Goal: Task Accomplishment & Management: Manage account settings

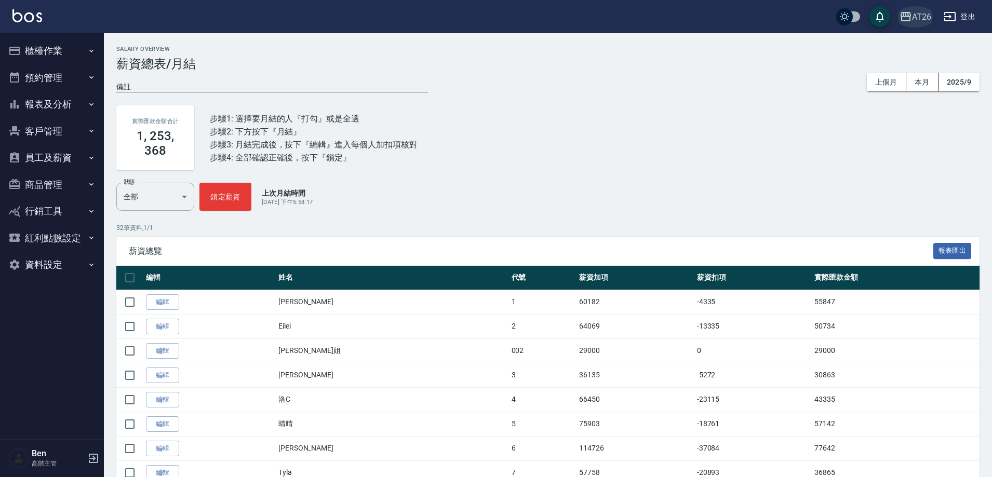
click at [682, 19] on div "AT26" at bounding box center [921, 16] width 19 height 13
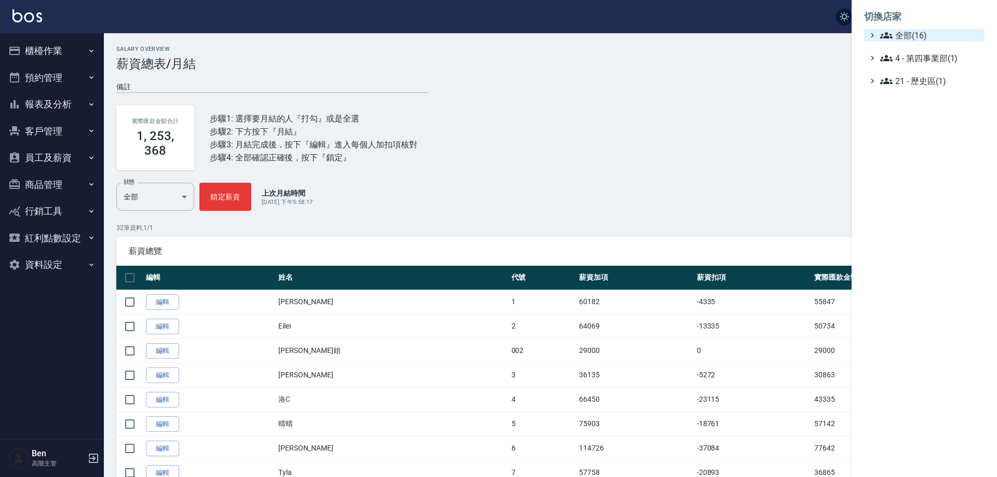
click at [682, 36] on span "全部(16)" at bounding box center [930, 35] width 100 height 12
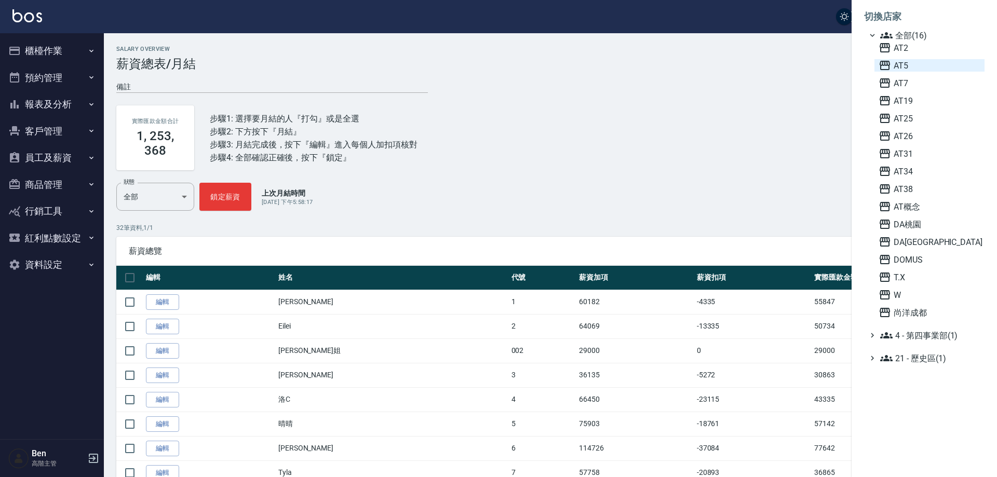
click at [682, 62] on span "AT5" at bounding box center [930, 65] width 102 height 12
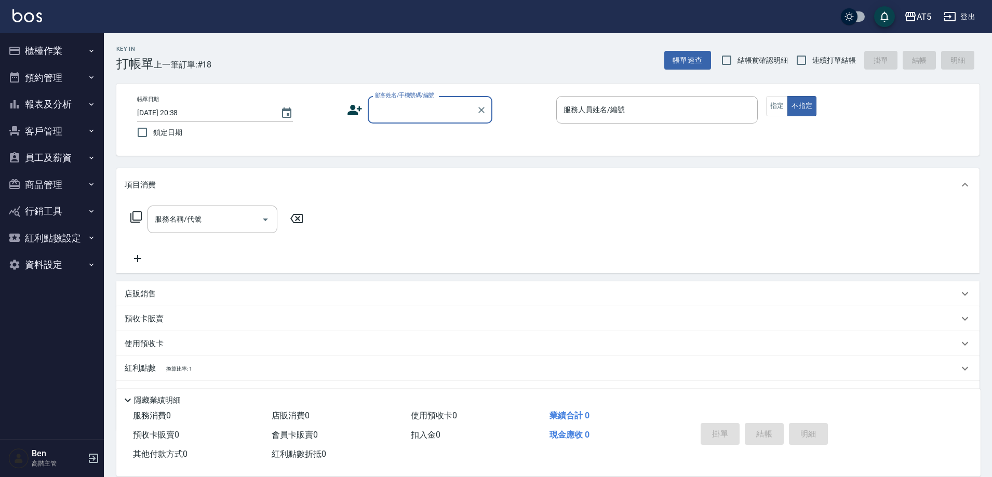
click at [88, 59] on button "櫃檯作業" at bounding box center [52, 50] width 96 height 27
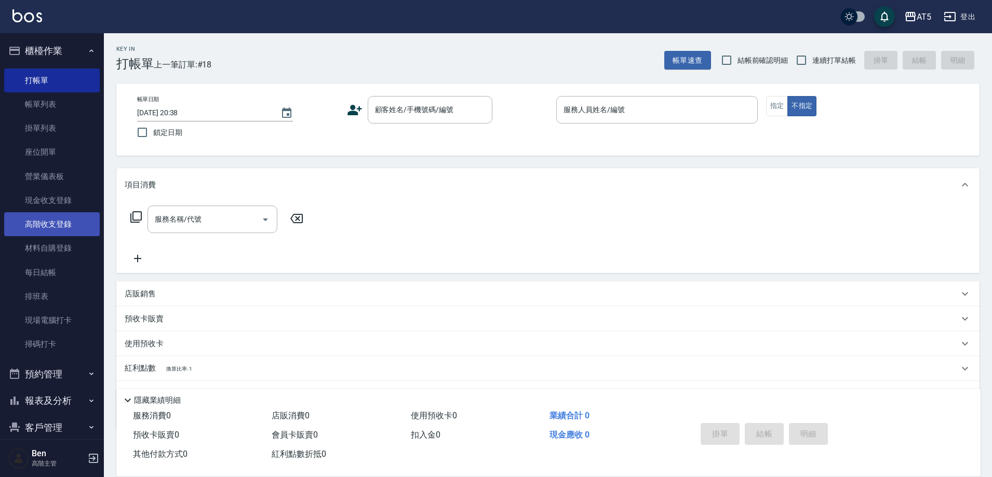
click at [63, 220] on link "高階收支登錄" at bounding box center [52, 224] width 96 height 24
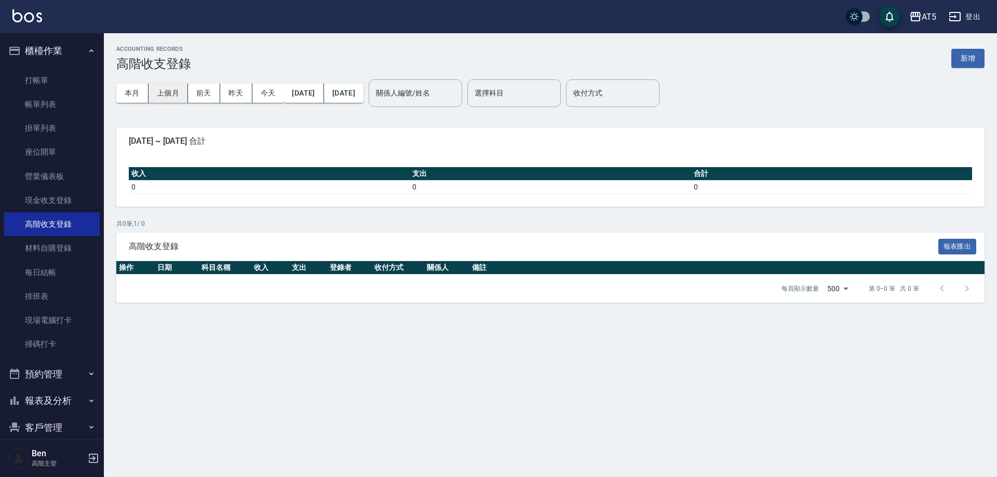
click at [169, 99] on button "上個月" at bounding box center [168, 93] width 39 height 19
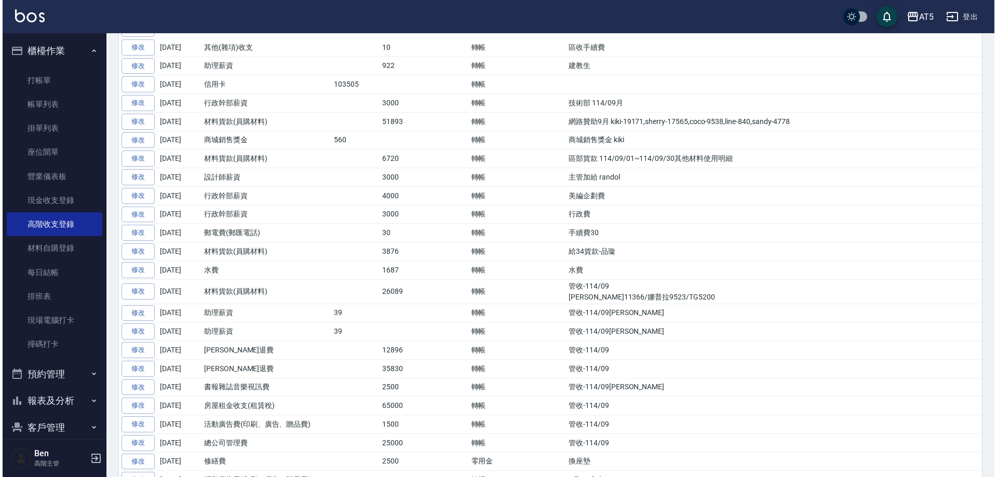
scroll to position [153, 0]
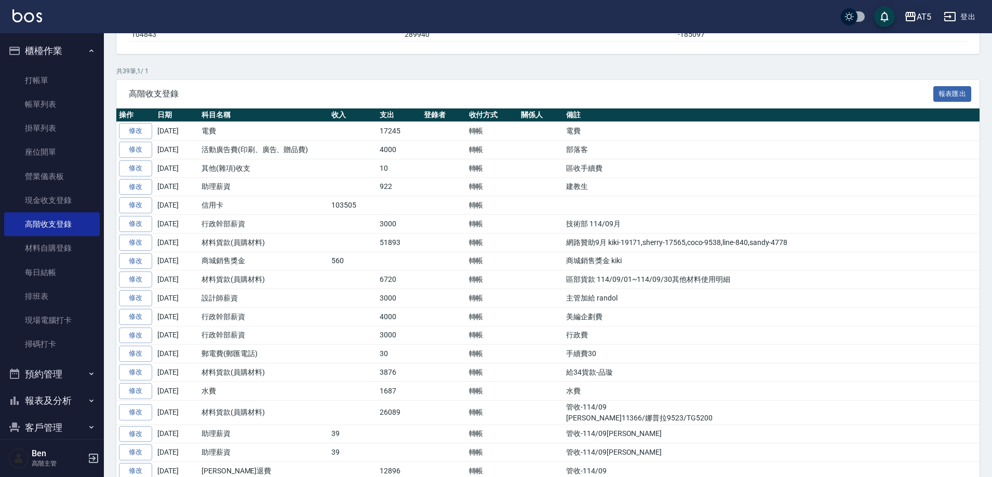
click at [926, 21] on div "AT5" at bounding box center [924, 16] width 15 height 13
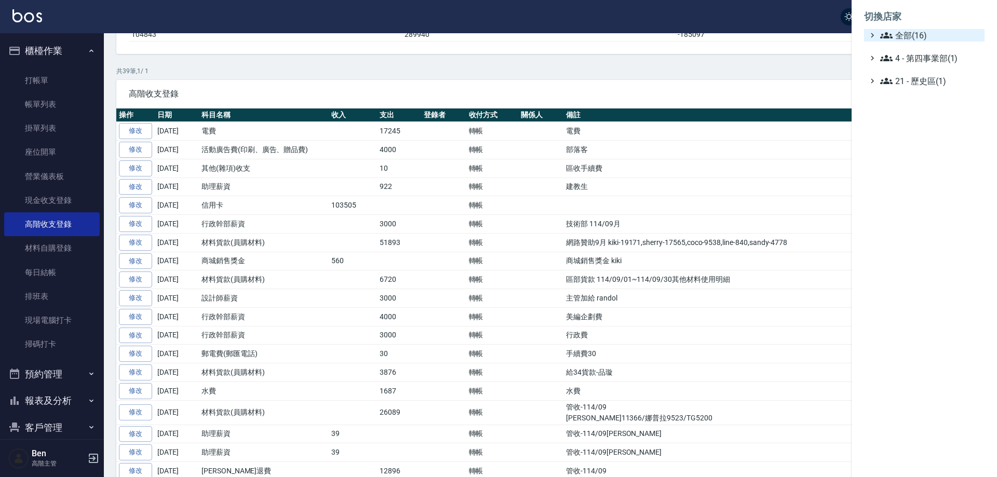
click at [919, 31] on span "全部(16)" at bounding box center [930, 35] width 100 height 12
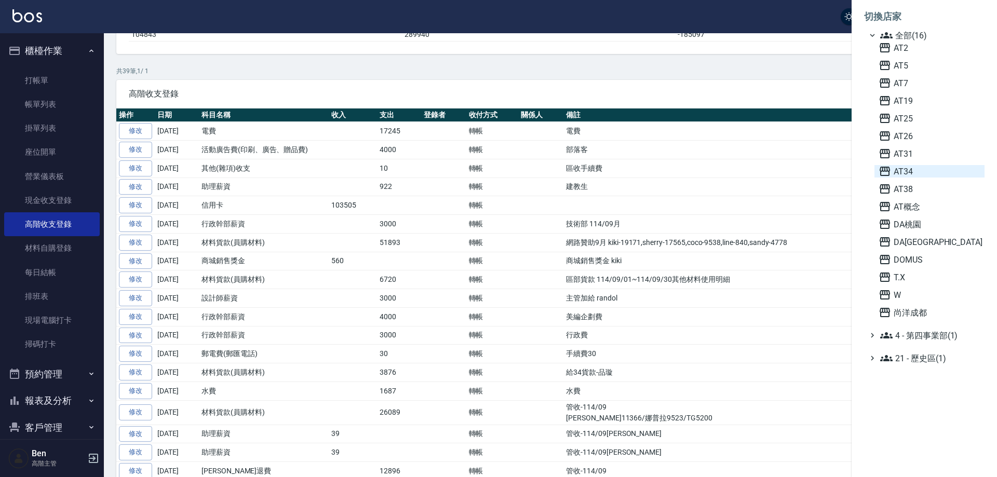
click at [918, 172] on span "AT34" at bounding box center [930, 171] width 102 height 12
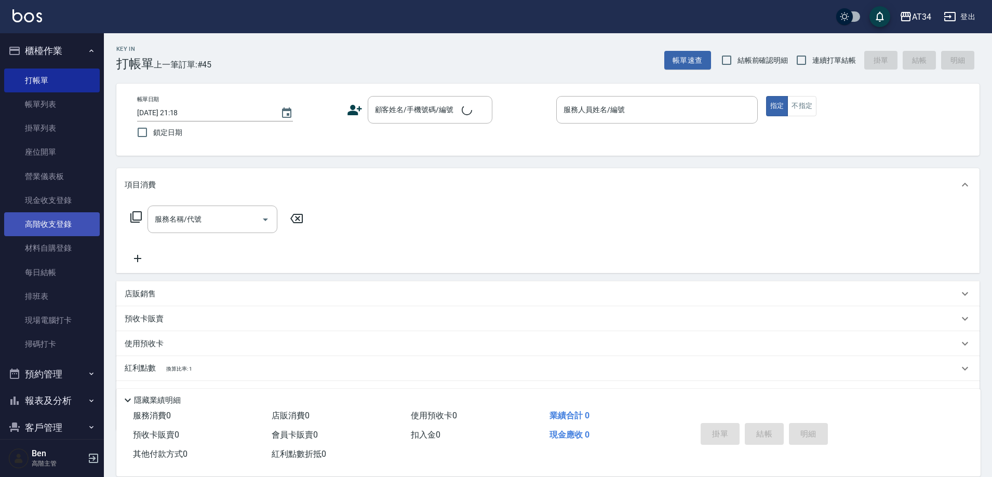
click at [49, 230] on link "高階收支登錄" at bounding box center [52, 224] width 96 height 24
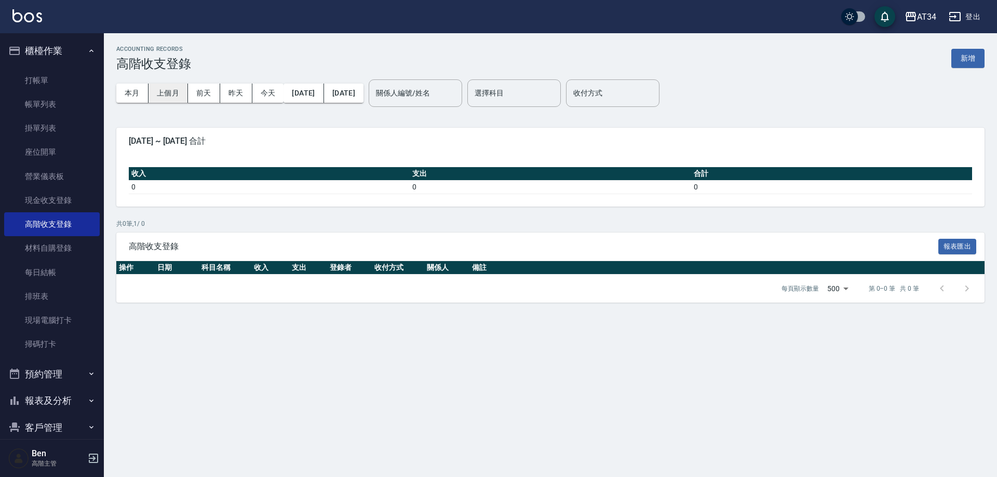
click at [174, 91] on button "上個月" at bounding box center [168, 93] width 39 height 19
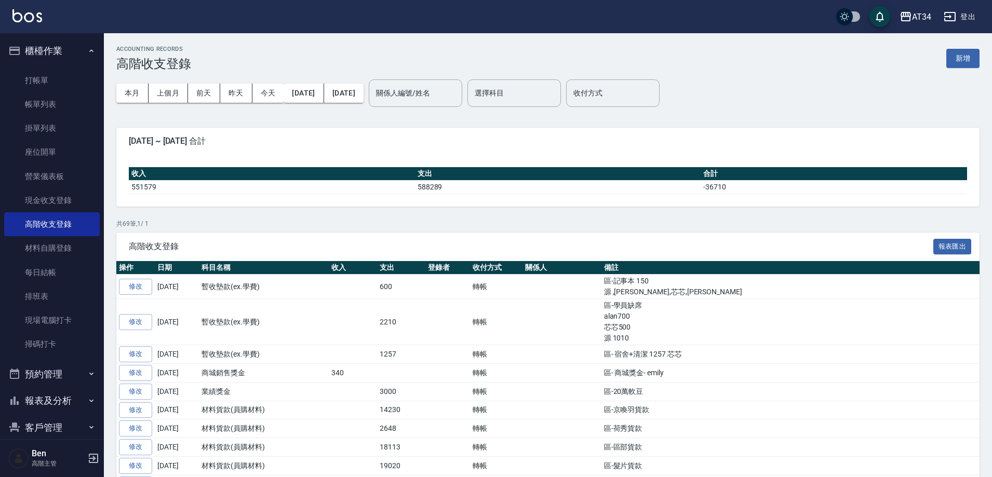
drag, startPoint x: 45, startPoint y: 17, endPoint x: 25, endPoint y: 18, distance: 20.3
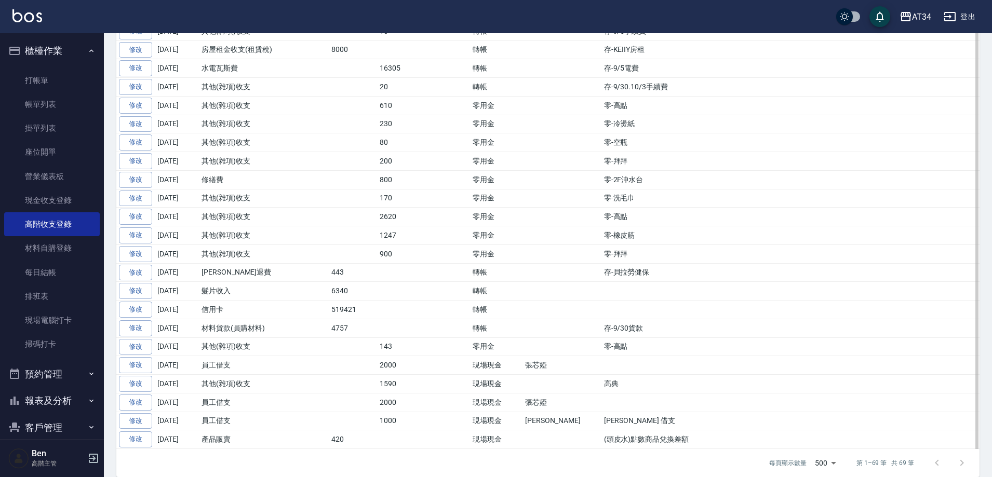
scroll to position [1274, 0]
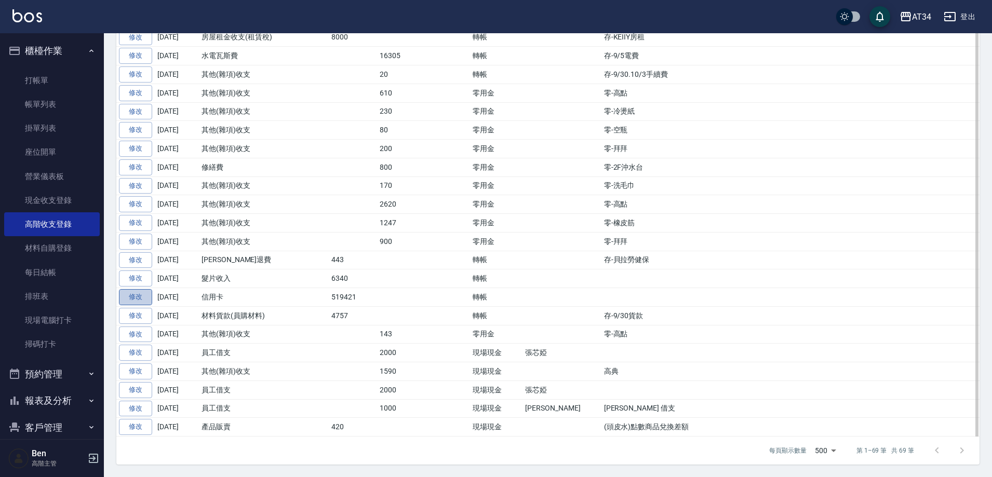
click at [139, 297] on link "修改" at bounding box center [135, 297] width 33 height 16
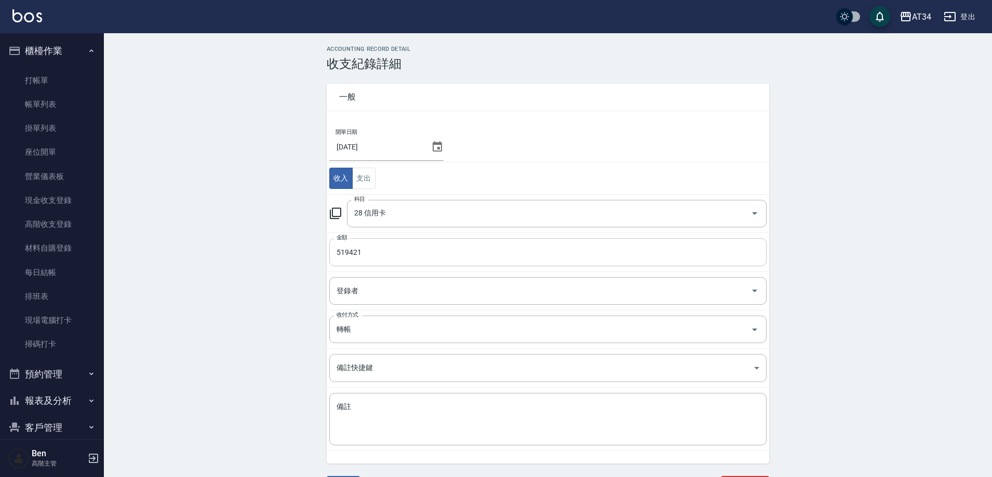
click at [363, 256] on input "519421" at bounding box center [547, 252] width 437 height 28
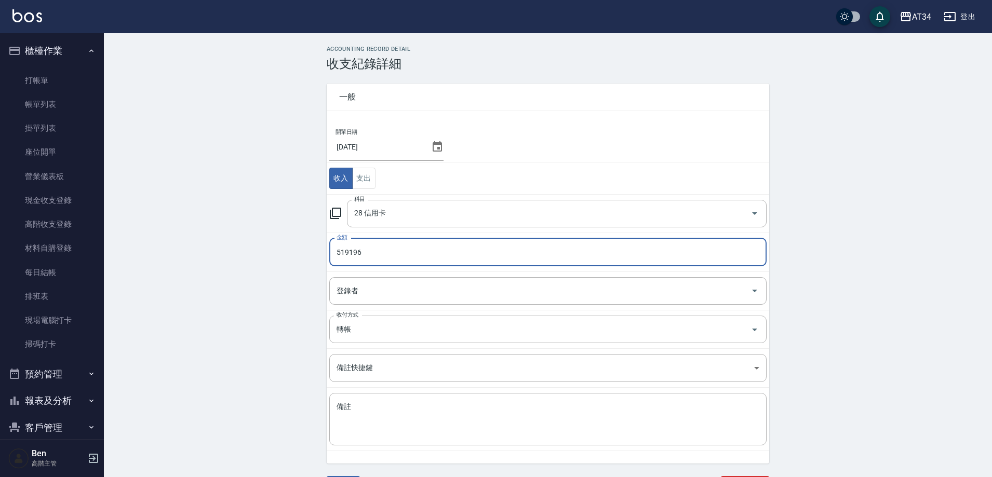
type input "519196"
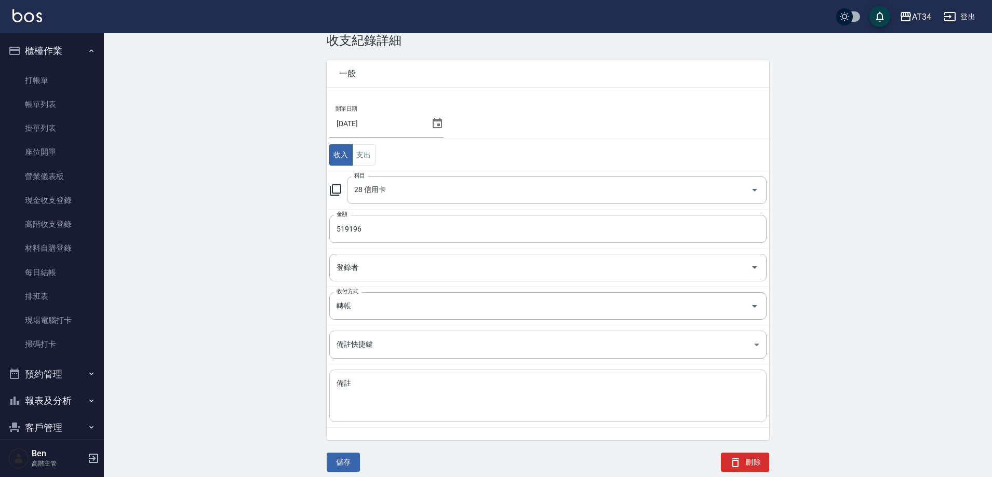
scroll to position [31, 0]
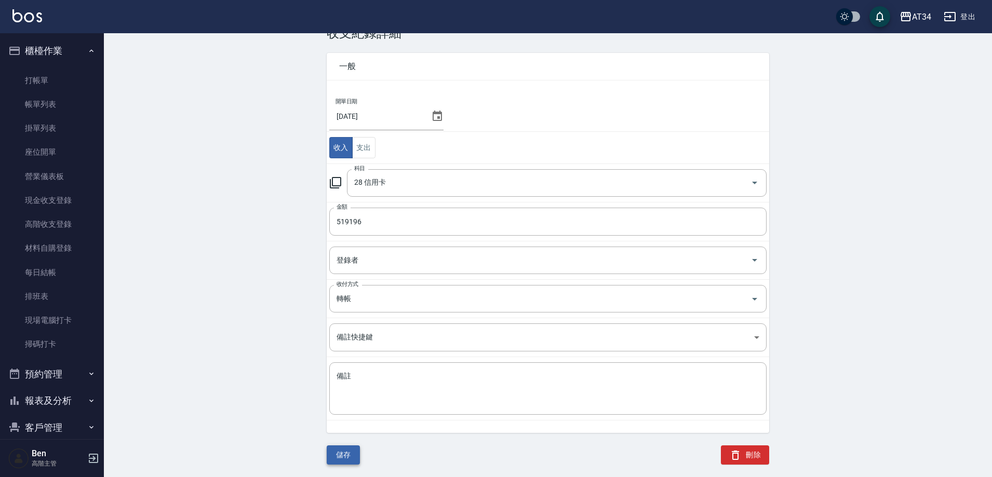
click at [345, 447] on button "儲存" at bounding box center [343, 455] width 33 height 19
click at [348, 446] on button "儲存" at bounding box center [343, 455] width 33 height 19
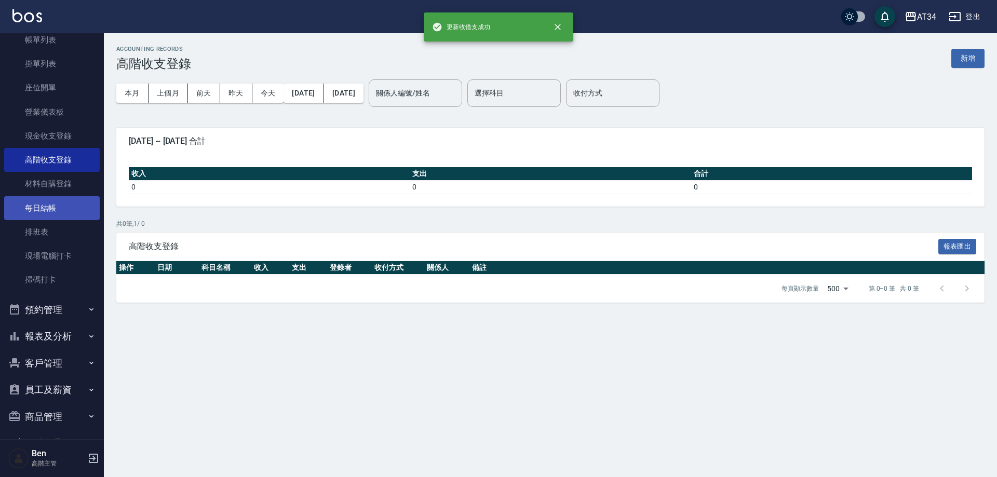
scroll to position [148, 0]
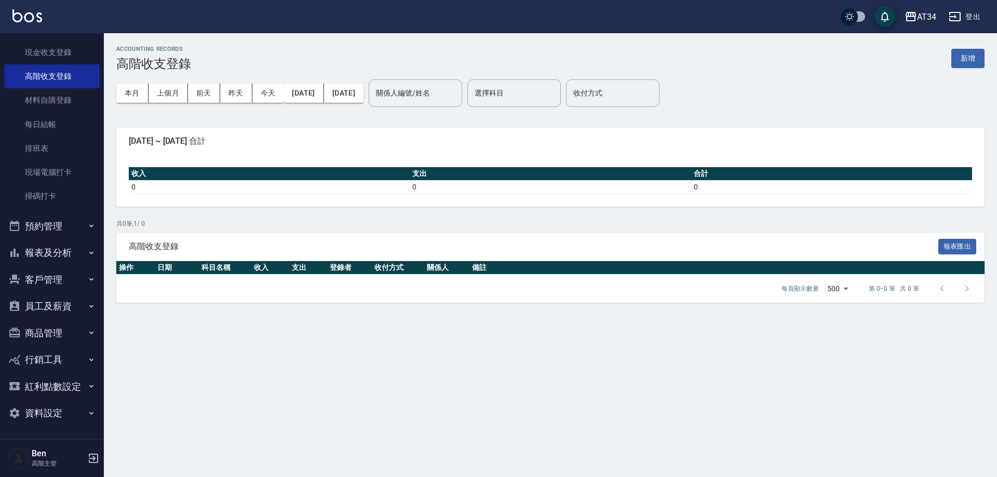
click at [60, 242] on button "報表及分析" at bounding box center [52, 252] width 96 height 27
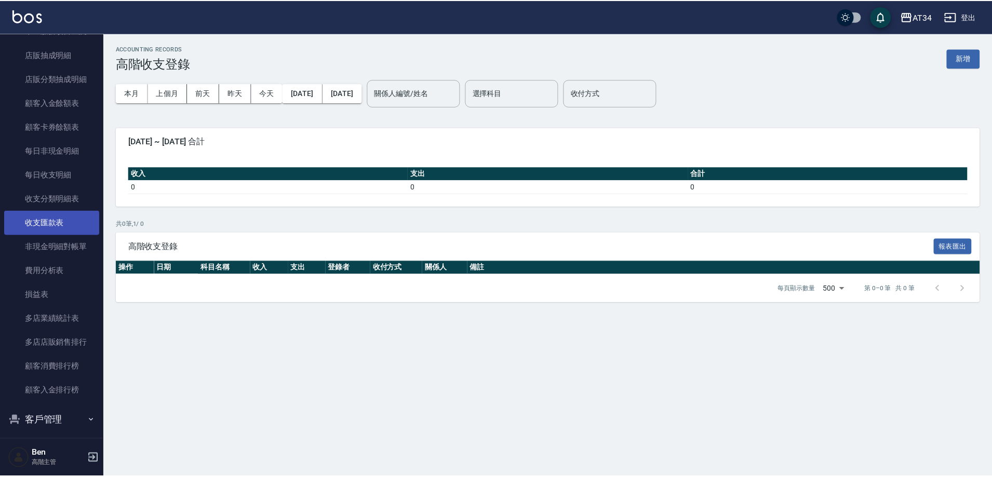
scroll to position [1135, 0]
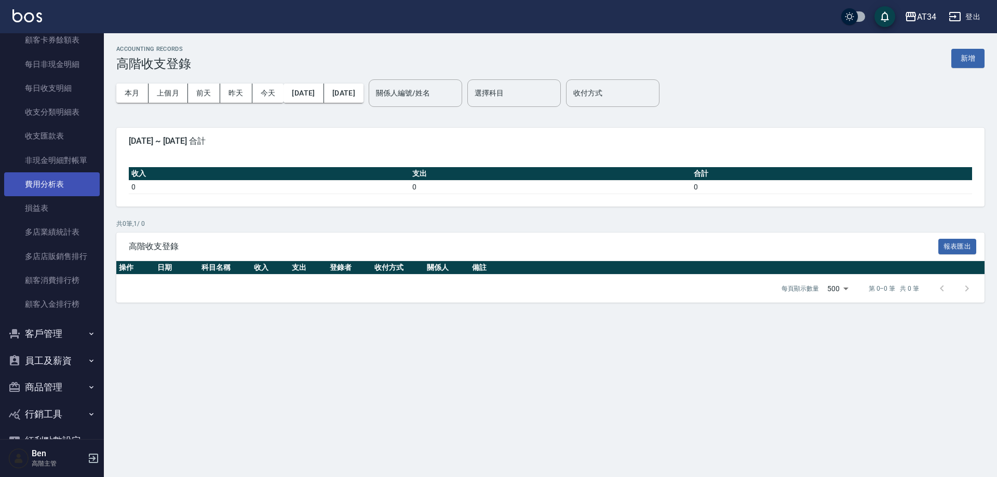
click at [54, 187] on link "費用分析表" at bounding box center [52, 184] width 96 height 24
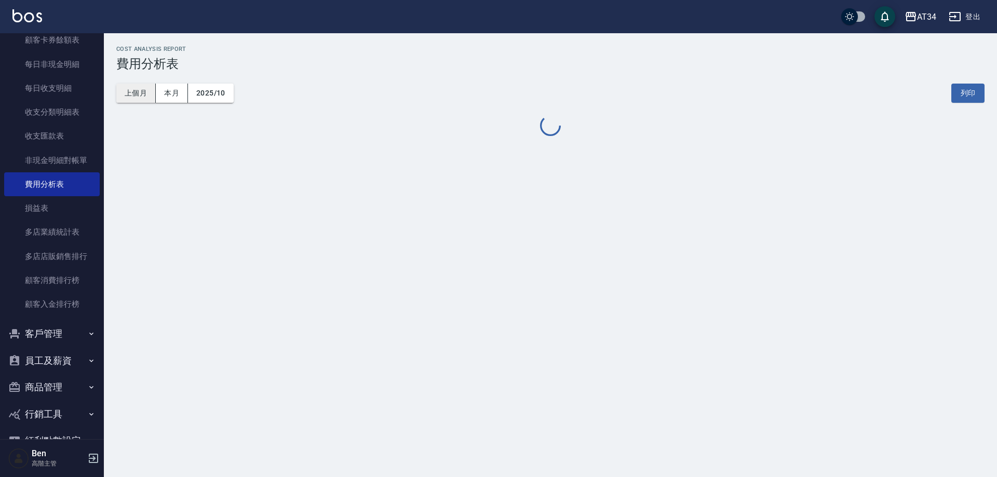
click at [135, 97] on button "上個月" at bounding box center [135, 93] width 39 height 19
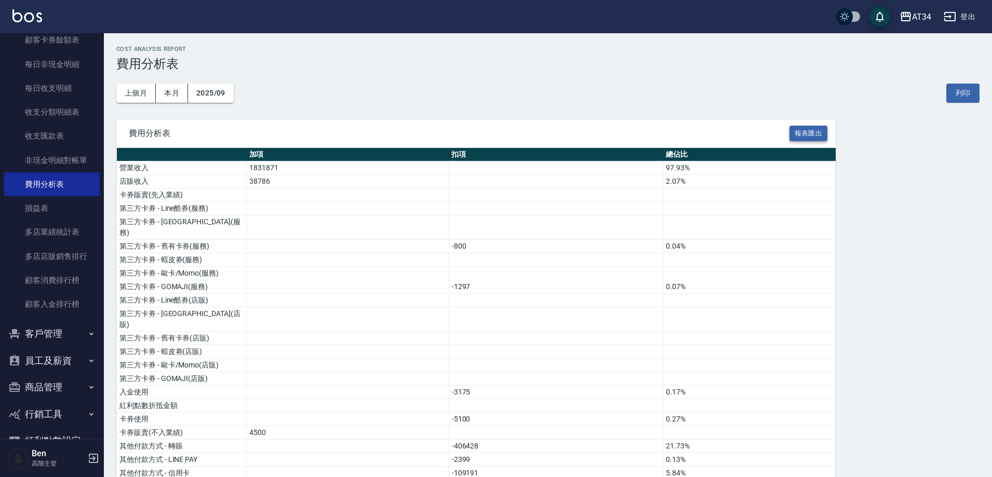
click at [806, 130] on button "報表匯出" at bounding box center [809, 134] width 38 height 16
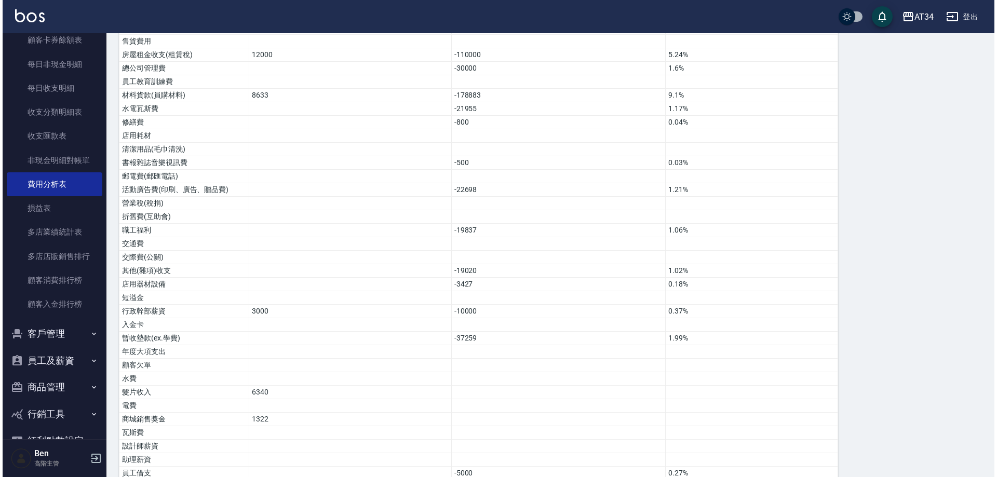
scroll to position [668, 0]
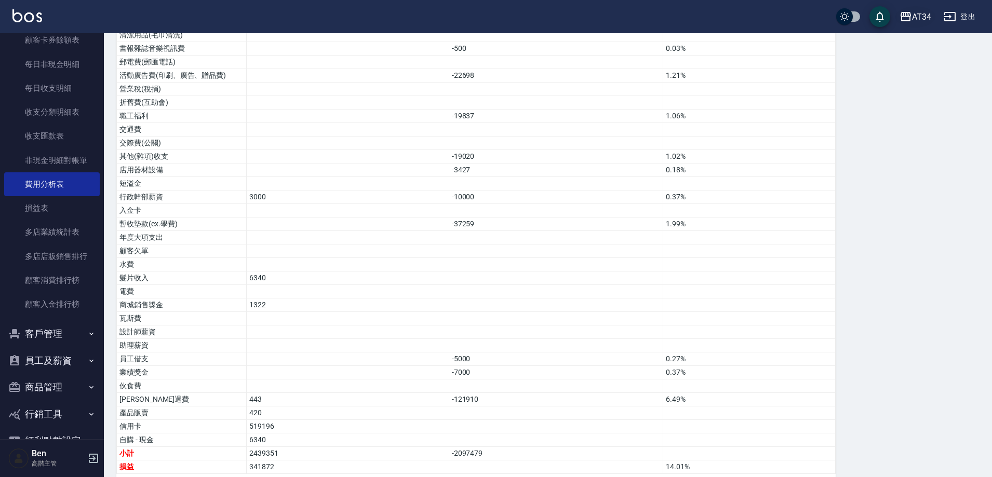
click at [919, 11] on div "AT34" at bounding box center [921, 16] width 19 height 13
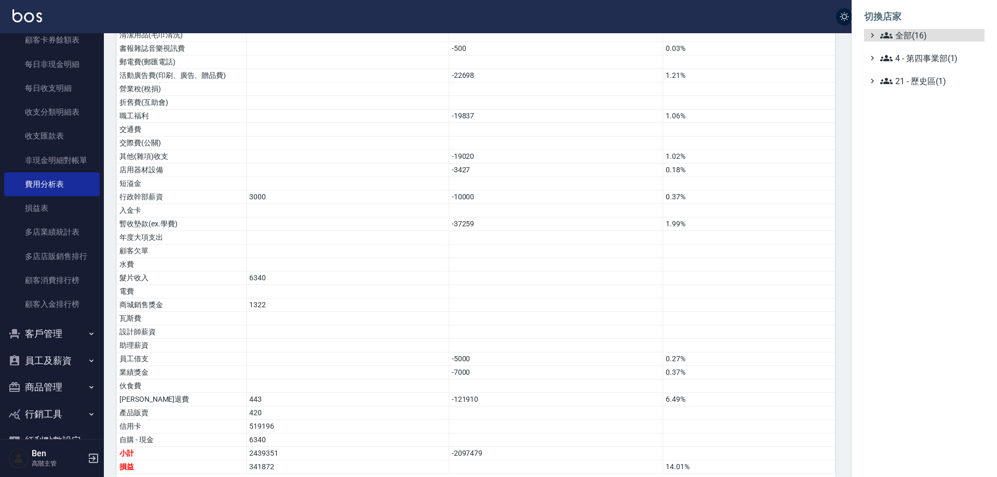
click at [925, 49] on ul "全部(16) 4 - 第四事業部(1) 21 - 歷史區(1)" at bounding box center [924, 58] width 121 height 58
click at [928, 41] on span "全部(16)" at bounding box center [930, 35] width 100 height 12
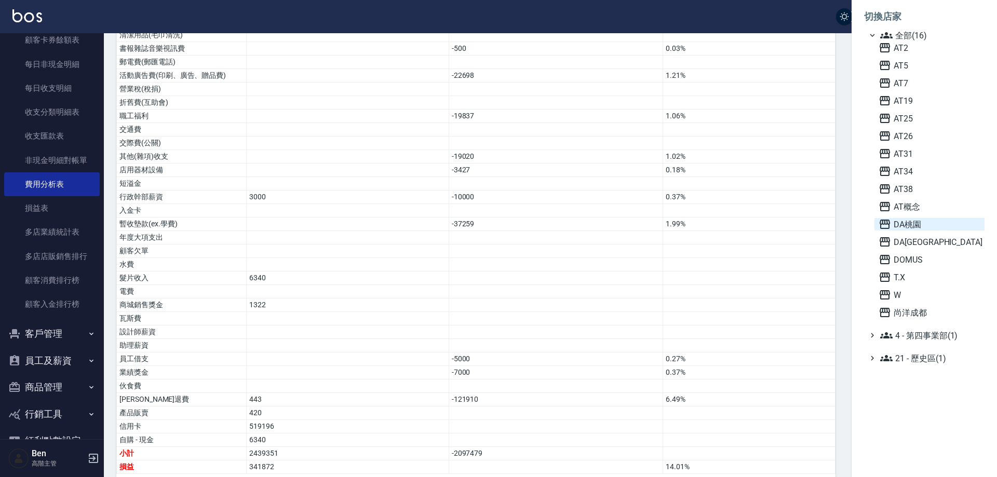
click at [930, 229] on span "DA桃園" at bounding box center [930, 224] width 102 height 12
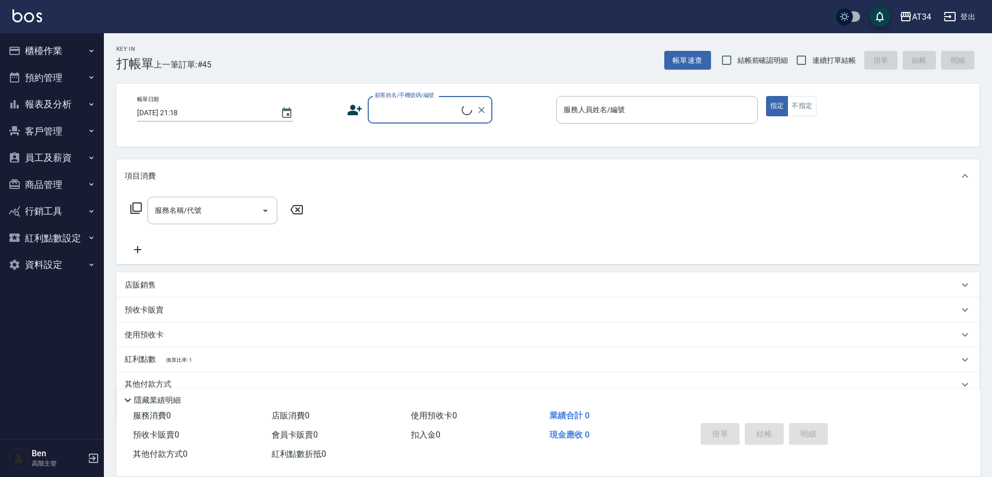
click at [61, 160] on button "員工及薪資" at bounding box center [52, 157] width 96 height 27
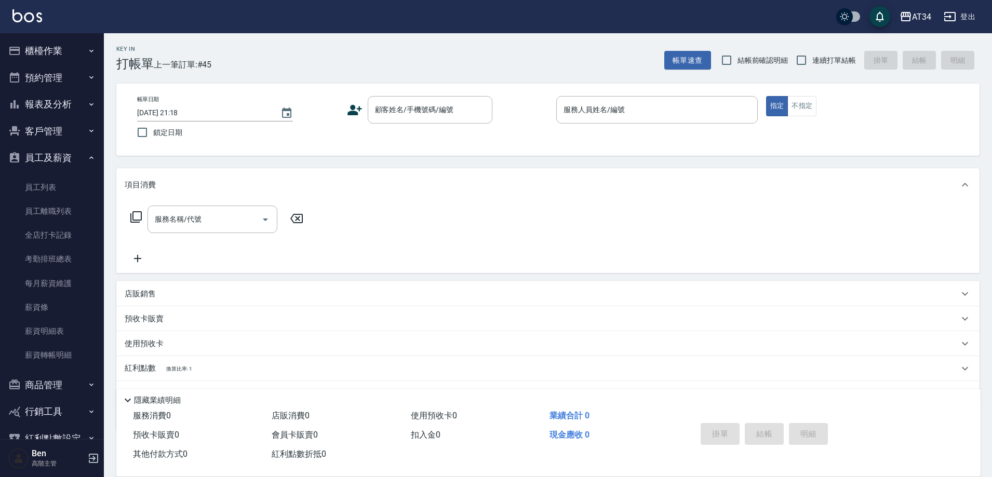
click at [61, 94] on button "報表及分析" at bounding box center [52, 104] width 96 height 27
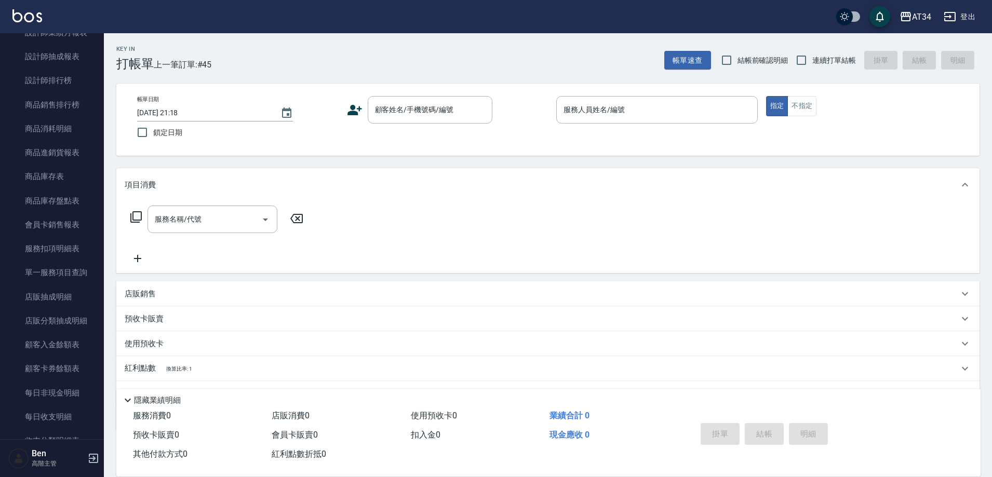
scroll to position [727, 0]
click at [62, 180] on link "每日非現金明細" at bounding box center [52, 176] width 96 height 24
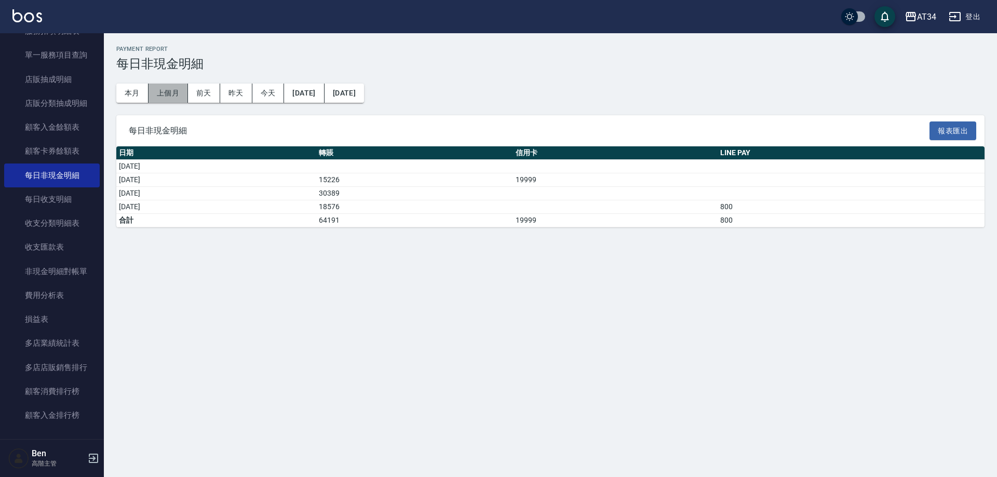
click at [170, 92] on button "上個月" at bounding box center [168, 93] width 39 height 19
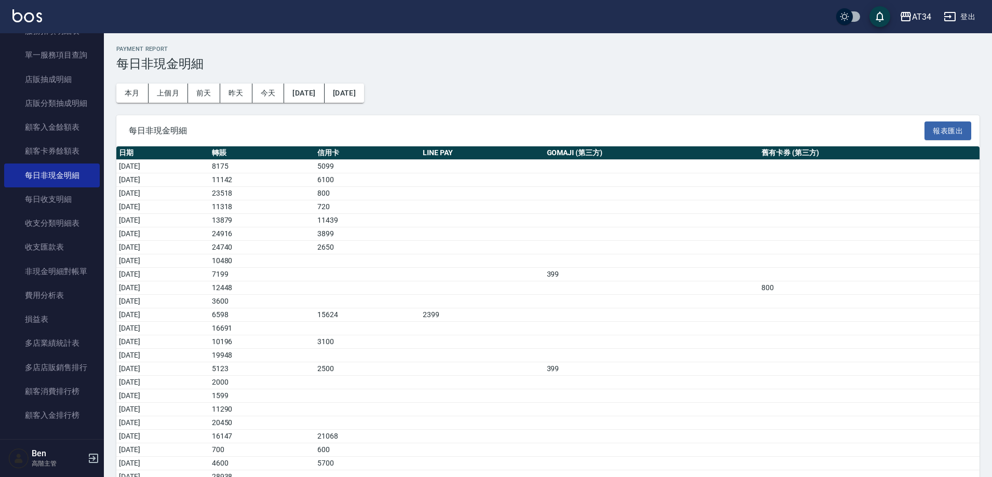
scroll to position [114, 0]
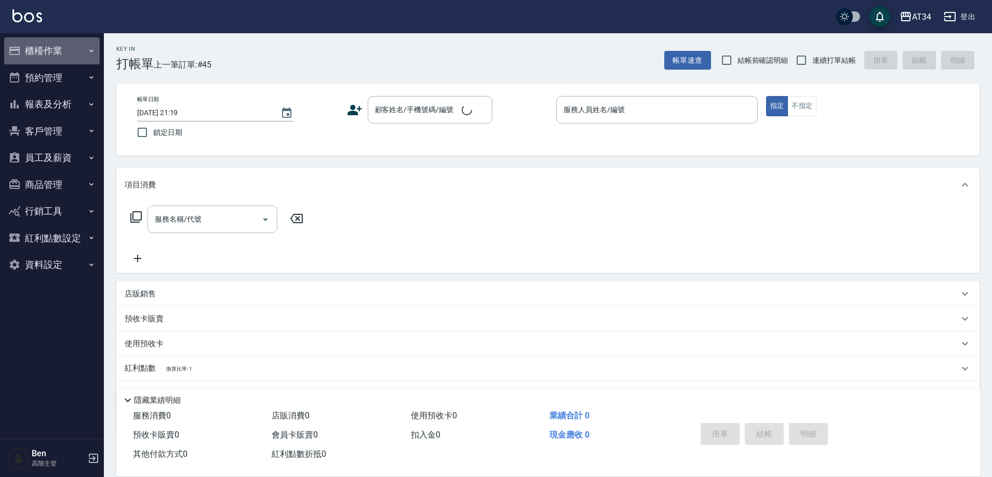
click at [72, 42] on button "櫃檯作業" at bounding box center [52, 50] width 96 height 27
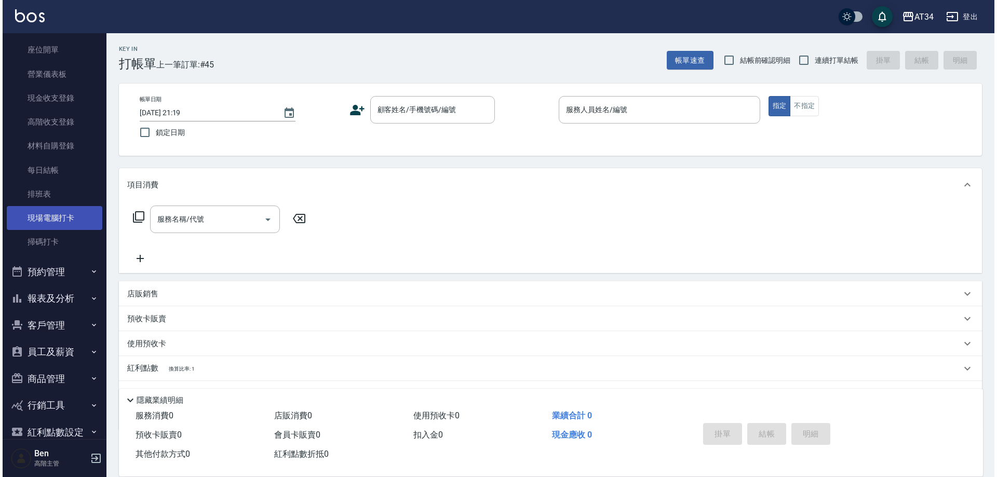
scroll to position [148, 0]
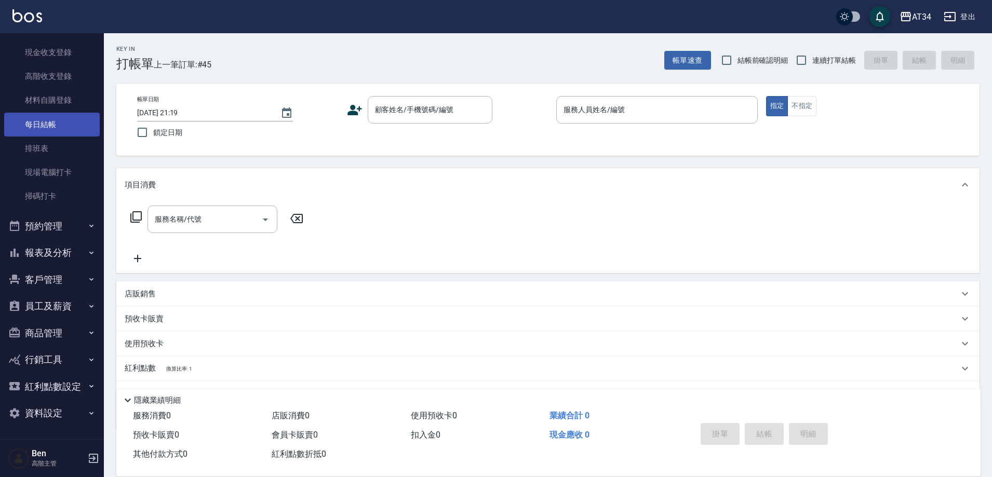
click at [54, 126] on link "每日結帳" at bounding box center [52, 125] width 96 height 24
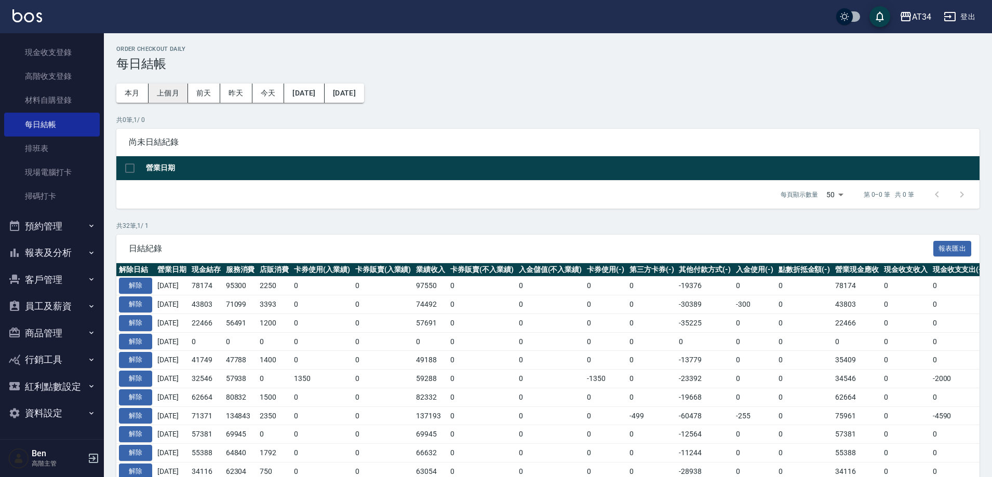
click at [172, 95] on button "上個月" at bounding box center [168, 93] width 39 height 19
click at [137, 284] on button "解除" at bounding box center [135, 286] width 33 height 16
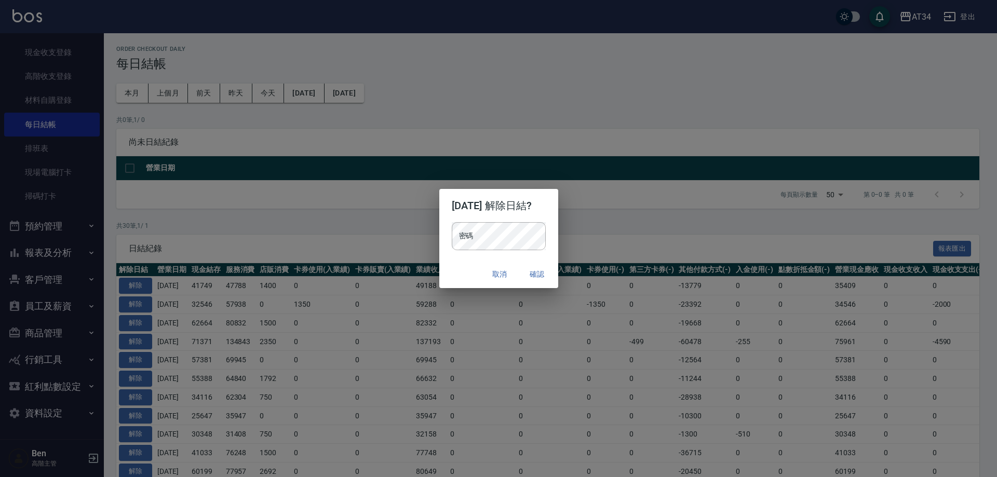
click at [441, 248] on div "密碼 密碼" at bounding box center [498, 241] width 119 height 38
click at [543, 272] on button "確認" at bounding box center [537, 274] width 33 height 19
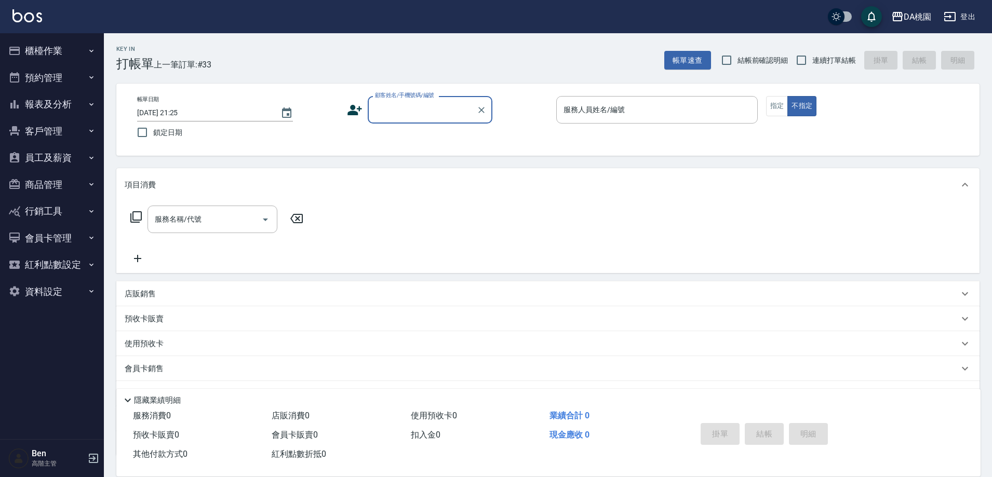
click at [67, 157] on button "員工及薪資" at bounding box center [52, 157] width 96 height 27
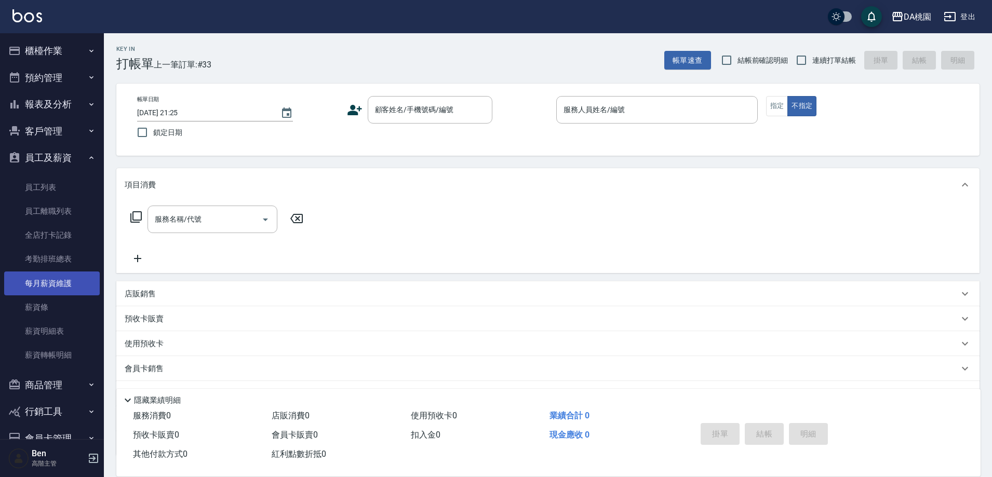
click at [55, 274] on link "每月薪資維護" at bounding box center [52, 284] width 96 height 24
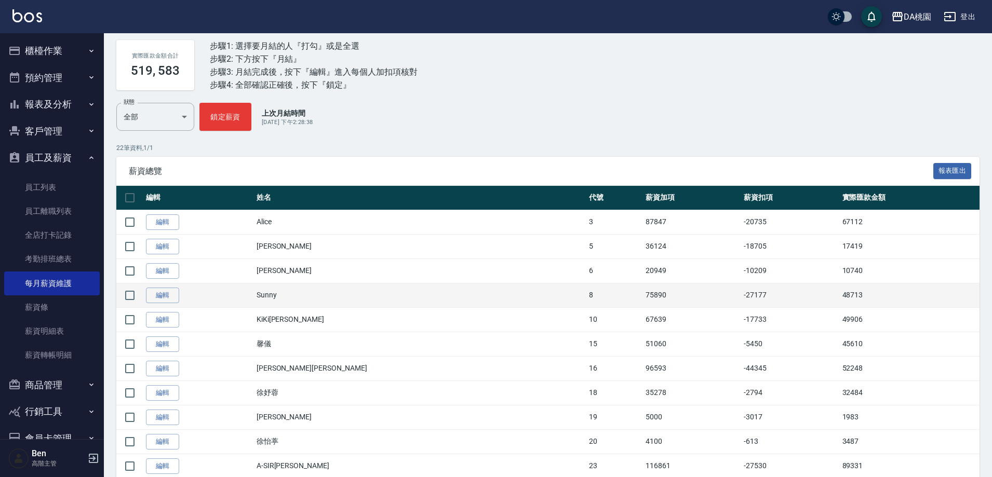
scroll to position [156, 0]
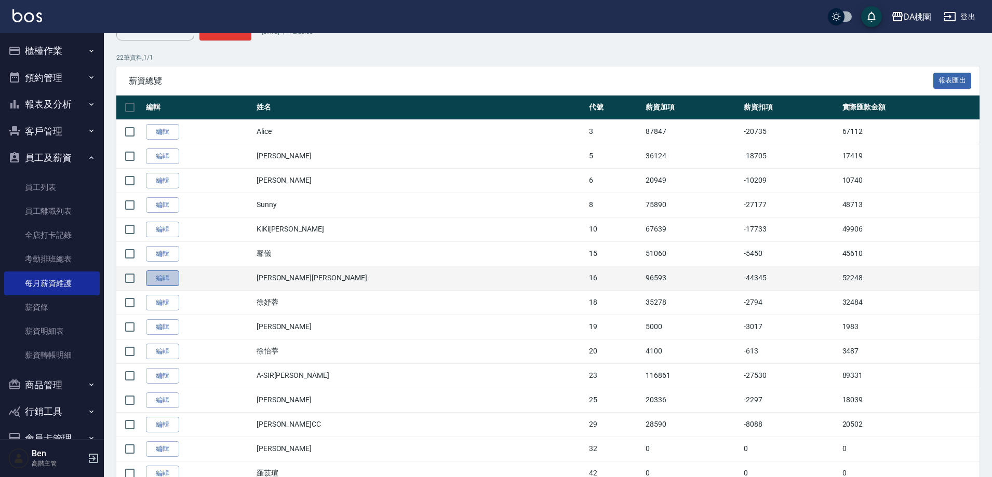
click at [162, 279] on link "編輯" at bounding box center [162, 279] width 33 height 16
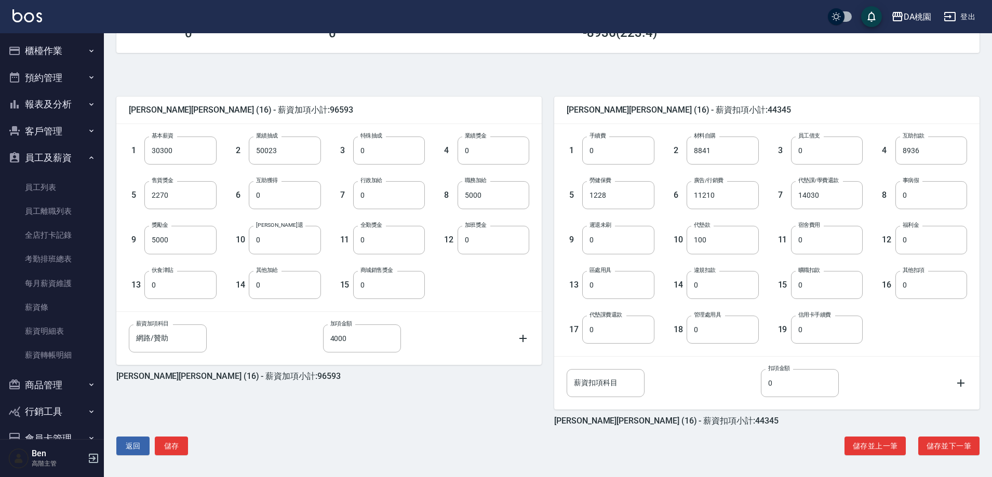
scroll to position [198, 0]
click at [175, 439] on button "儲存" at bounding box center [171, 445] width 33 height 19
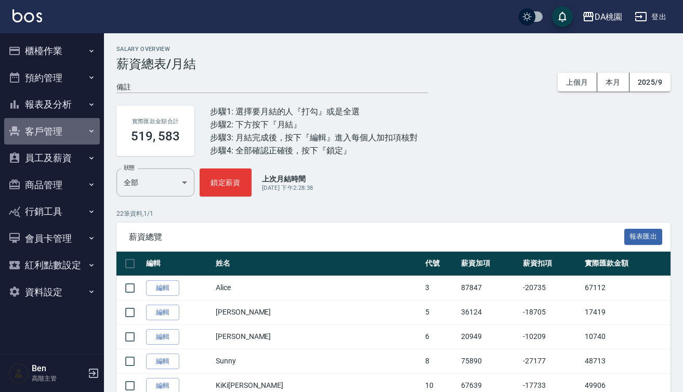
click at [54, 118] on button "客戶管理" at bounding box center [52, 131] width 96 height 27
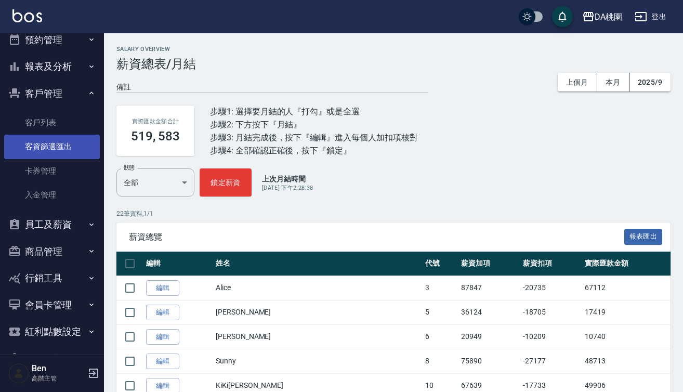
scroll to position [68, 0]
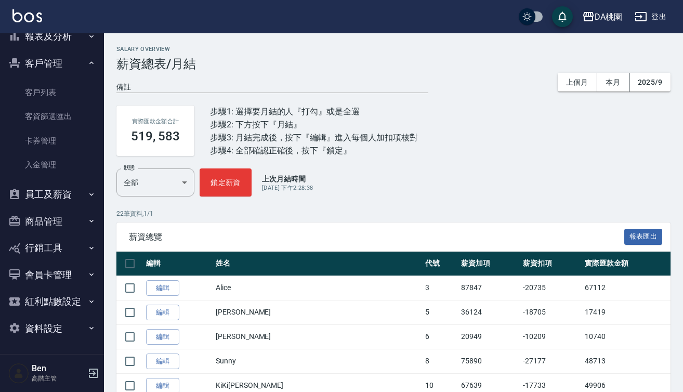
click at [66, 33] on div "DA桃園 登出" at bounding box center [341, 16] width 683 height 33
click at [62, 43] on button "報表及分析" at bounding box center [52, 36] width 96 height 27
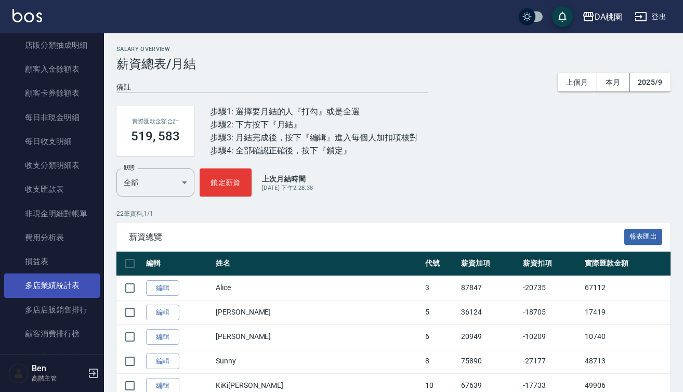
scroll to position [847, 0]
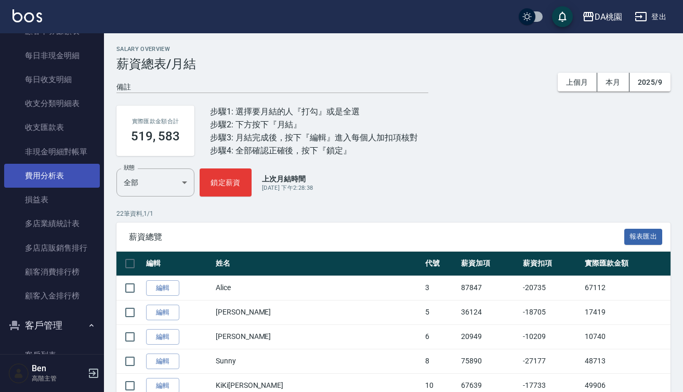
click at [54, 180] on link "費用分析表" at bounding box center [52, 176] width 96 height 24
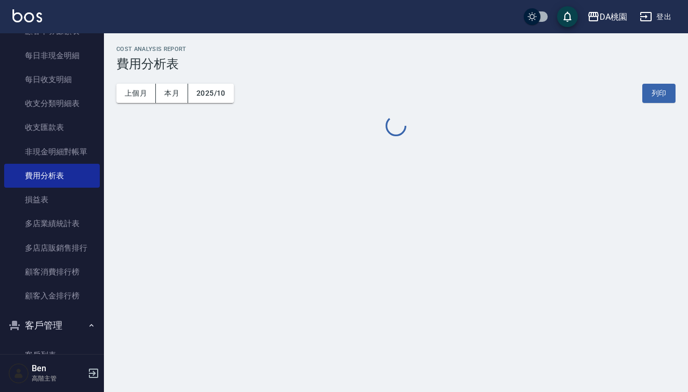
click at [141, 83] on div "上個月 本月 2025/10 列印" at bounding box center [395, 93] width 559 height 44
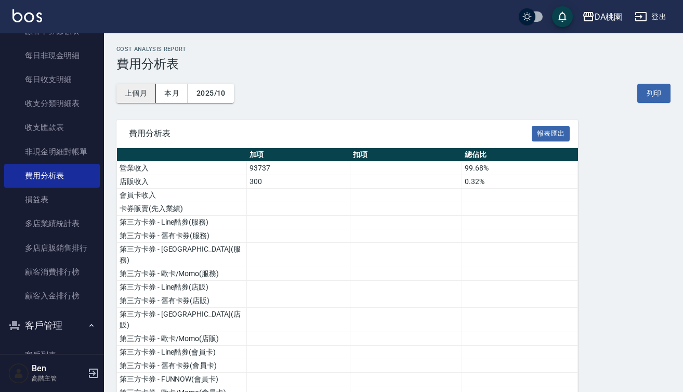
click at [130, 90] on button "上個月" at bounding box center [135, 93] width 39 height 19
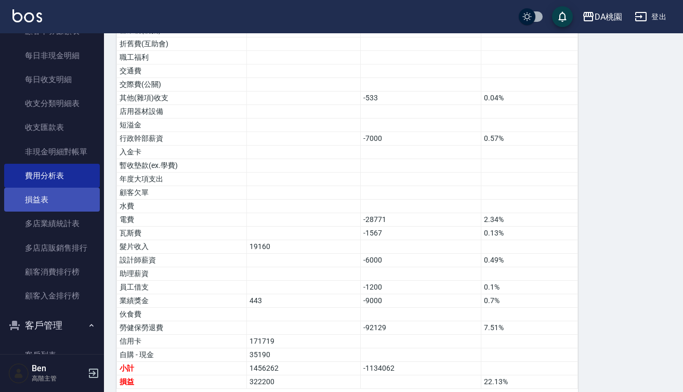
scroll to position [1110, 0]
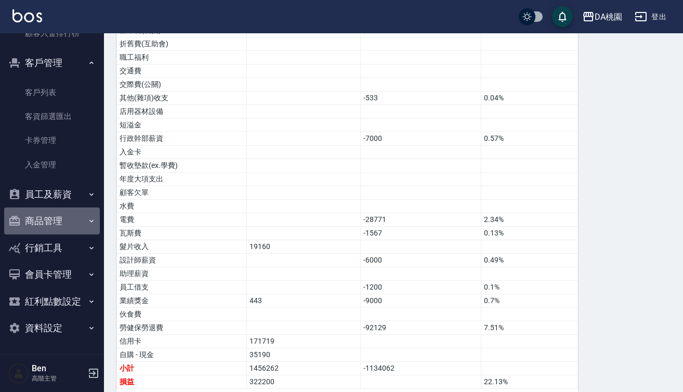
click at [51, 218] on button "商品管理" at bounding box center [52, 220] width 96 height 27
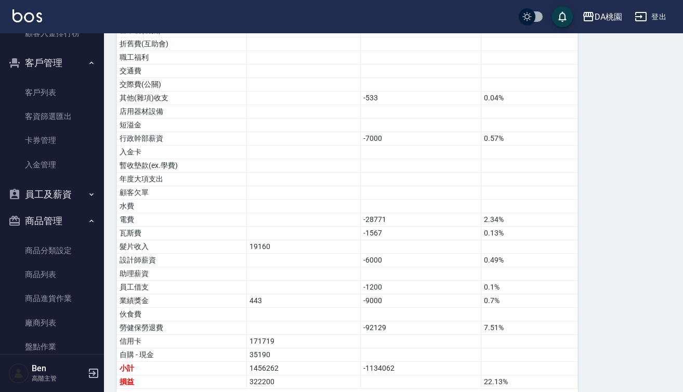
click at [57, 194] on button "員工及薪資" at bounding box center [52, 194] width 96 height 27
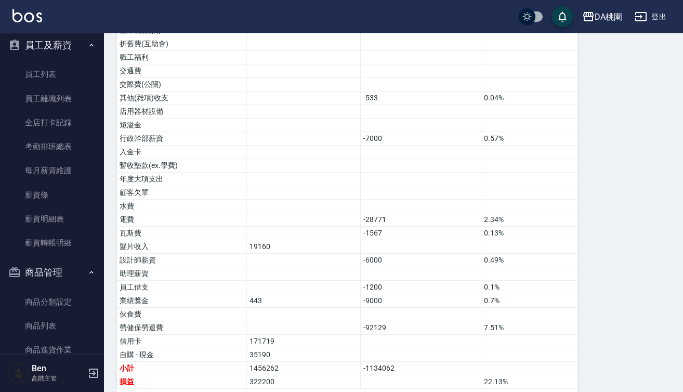
scroll to position [1317, 0]
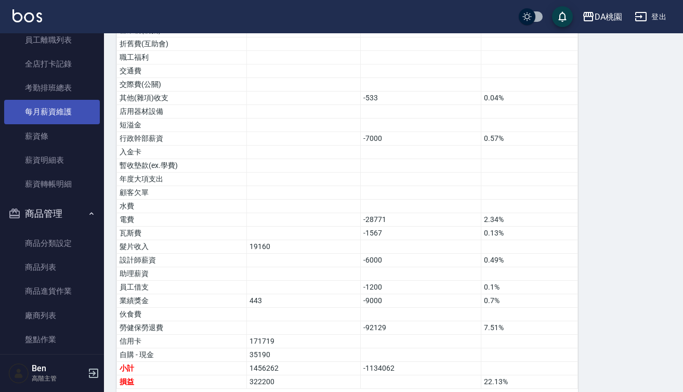
click at [52, 117] on link "每月薪資維護" at bounding box center [52, 112] width 96 height 24
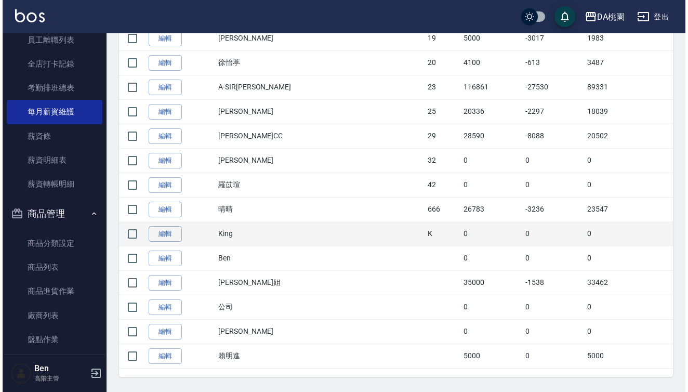
scroll to position [455, 0]
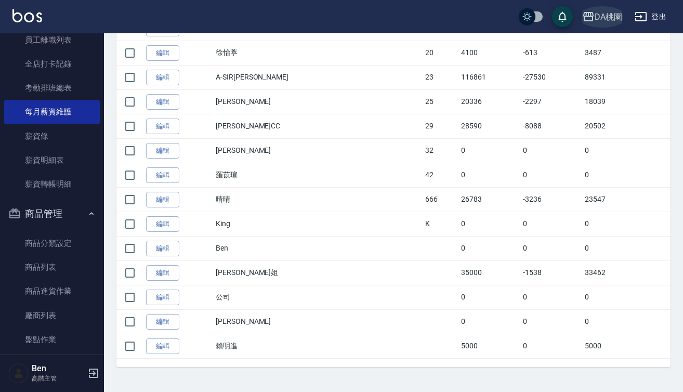
click at [609, 11] on div "DA桃園" at bounding box center [608, 16] width 28 height 13
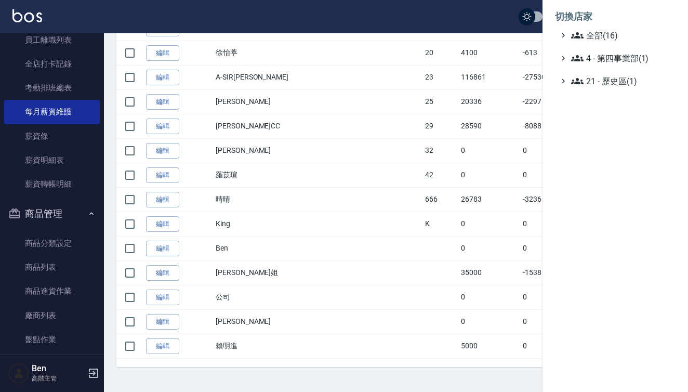
click at [610, 25] on li "切換店家" at bounding box center [615, 16] width 121 height 25
click at [611, 33] on span "全部(16)" at bounding box center [621, 35] width 100 height 12
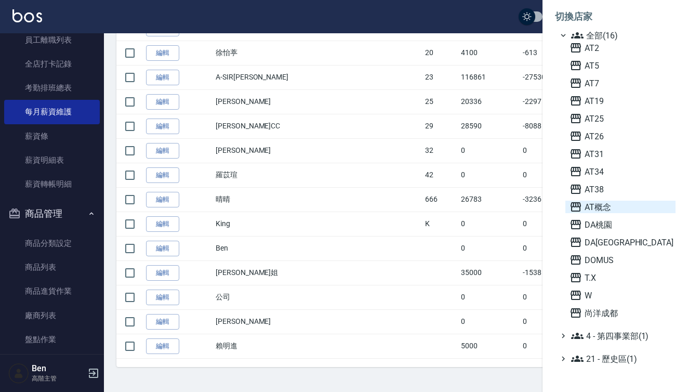
click at [605, 206] on span "AT概念" at bounding box center [620, 207] width 102 height 12
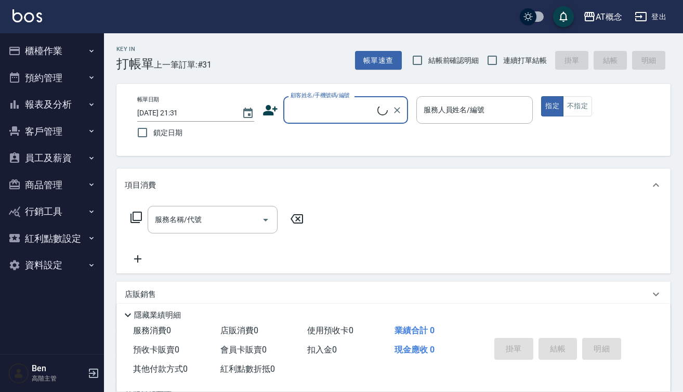
click at [46, 158] on button "員工及薪資" at bounding box center [52, 157] width 96 height 27
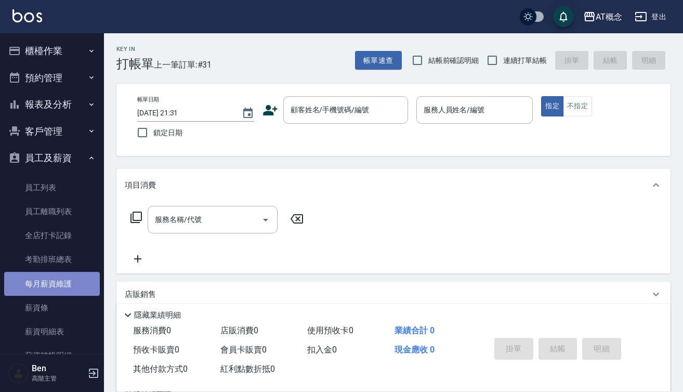
click at [52, 282] on link "每月薪資維護" at bounding box center [52, 284] width 96 height 24
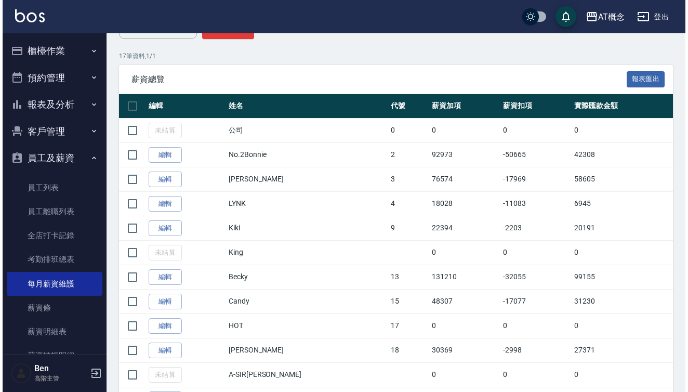
scroll to position [312, 0]
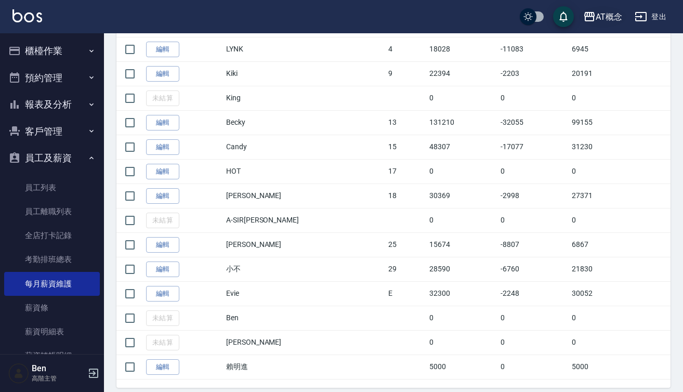
click at [604, 14] on div "AT概念" at bounding box center [608, 16] width 26 height 13
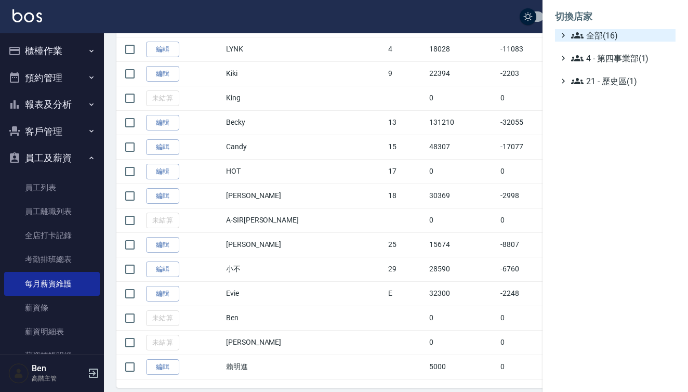
click at [606, 30] on span "全部(16)" at bounding box center [621, 35] width 100 height 12
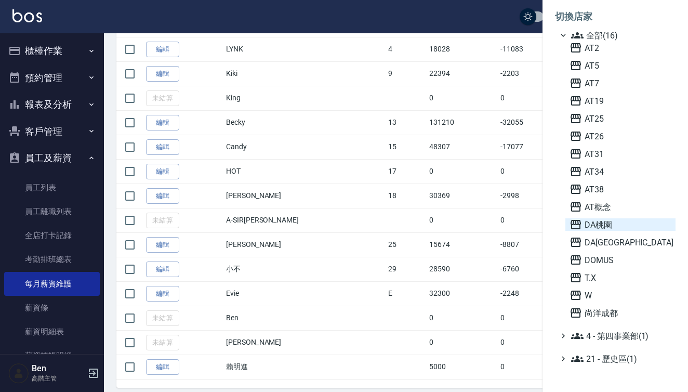
click at [628, 228] on span "DA桃園" at bounding box center [620, 224] width 102 height 12
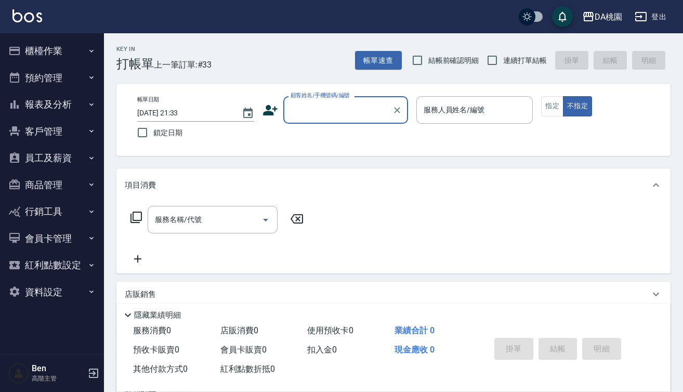
click at [71, 156] on button "員工及薪資" at bounding box center [52, 157] width 96 height 27
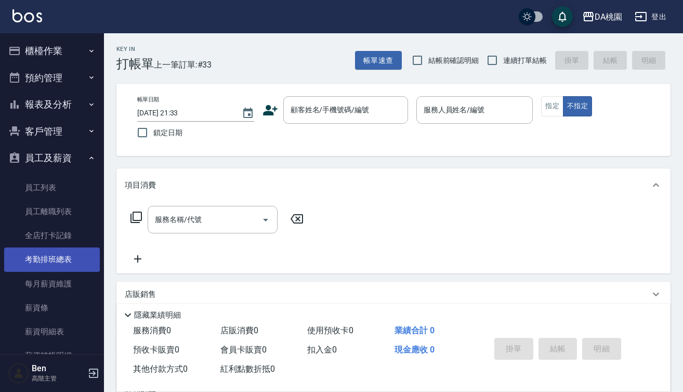
scroll to position [131, 0]
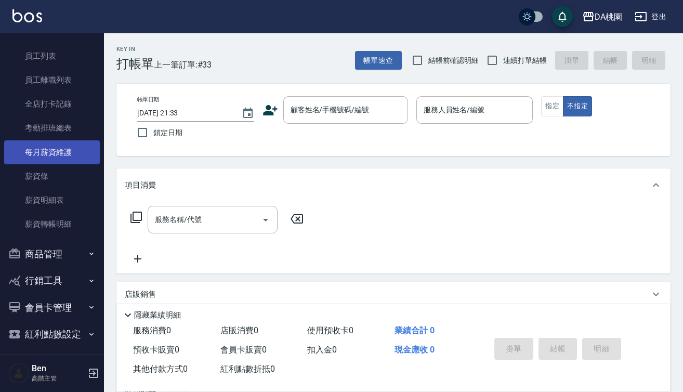
click at [63, 149] on link "每月薪資維護" at bounding box center [52, 152] width 96 height 24
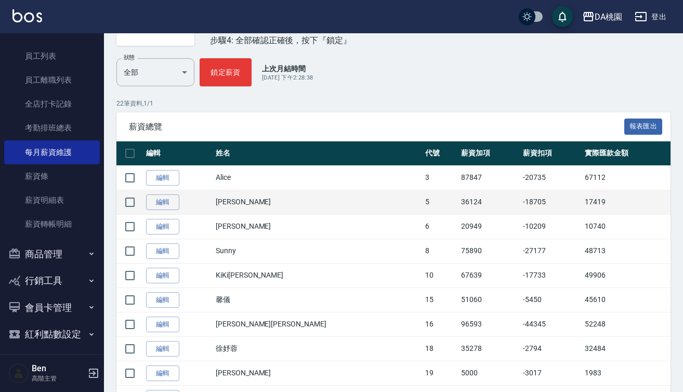
scroll to position [208, 0]
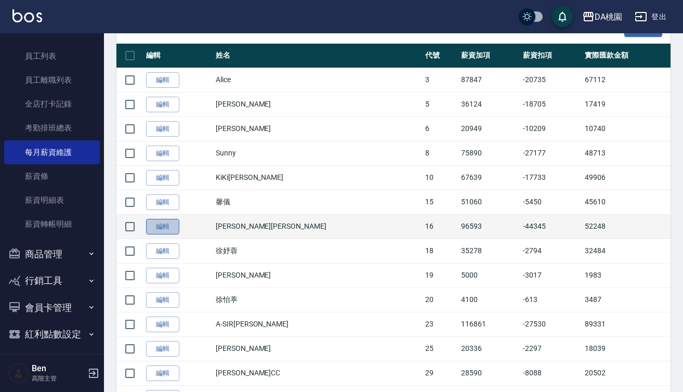
click at [175, 225] on link "編輯" at bounding box center [162, 227] width 33 height 16
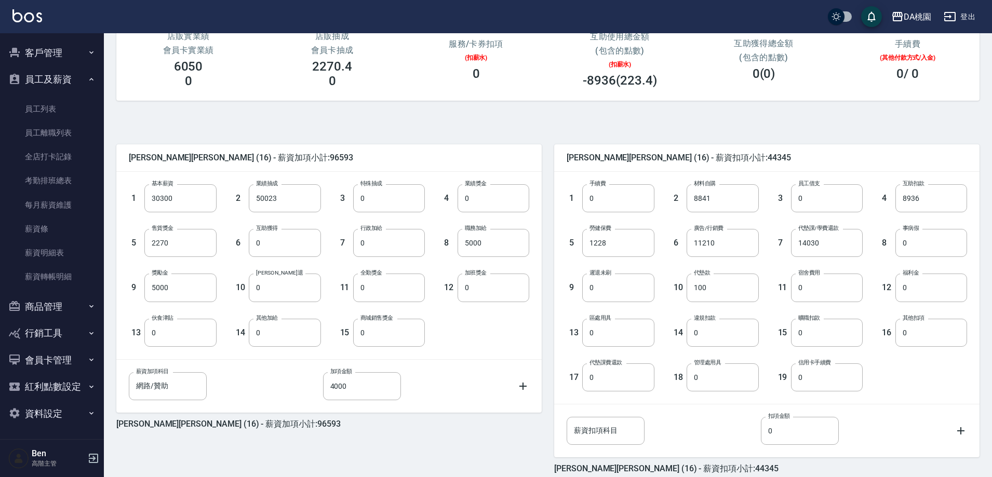
scroll to position [156, 0]
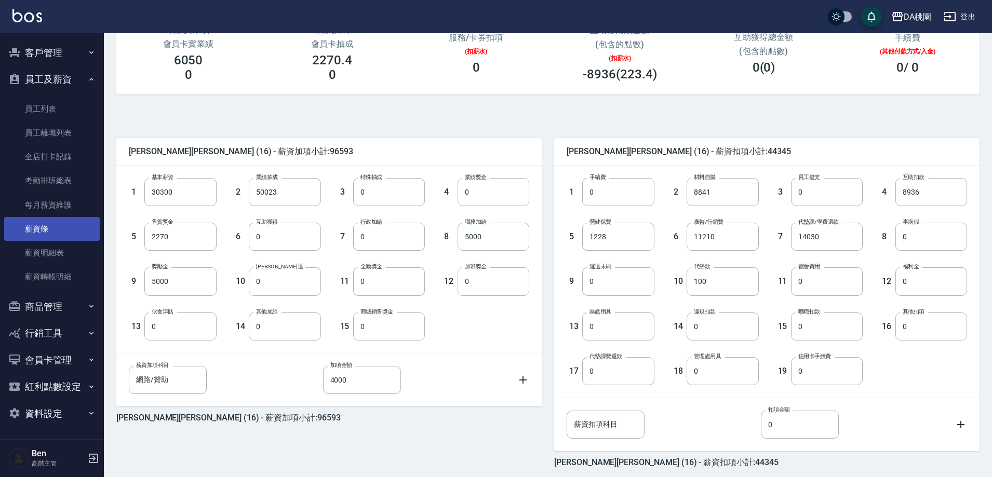
click at [49, 229] on link "薪資條" at bounding box center [52, 229] width 96 height 24
